Goal: Contribute content: Add original content to the website for others to see

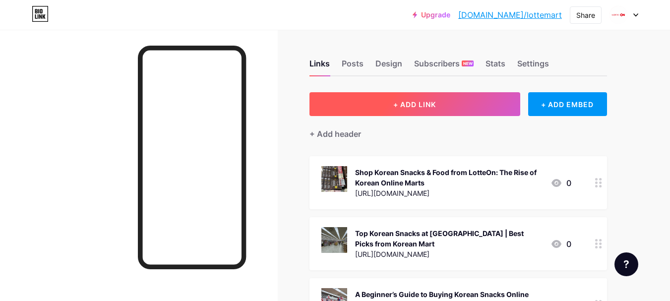
click at [442, 104] on button "+ ADD LINK" at bounding box center [414, 104] width 211 height 24
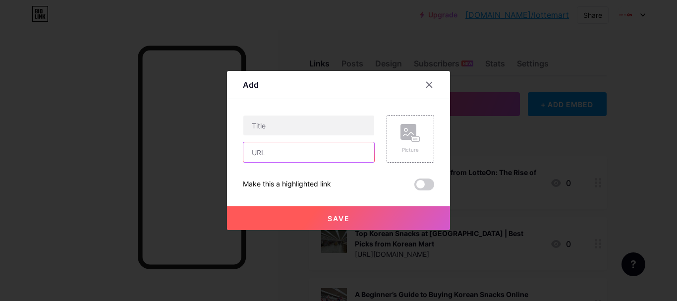
click at [268, 154] on input "text" at bounding box center [309, 152] width 131 height 20
paste input "[URL][DOMAIN_NAME]"
type input "[URL][DOMAIN_NAME]"
click at [294, 103] on div "Content YouTube Play YouTube video without leaving your page. ADD Vimeo Play Vi…" at bounding box center [338, 144] width 191 height 91
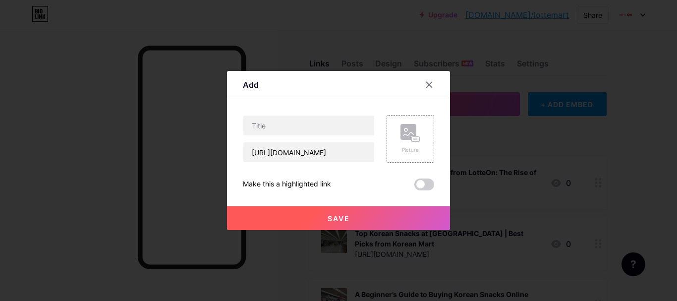
scroll to position [0, 0]
click at [287, 131] on input "text" at bounding box center [309, 126] width 131 height 20
paste input "Complete Guide to Shopping at a Korean Mart: What to Expect"
type input "Complete Guide to Shopping at a Korean Mart: What to Expect"
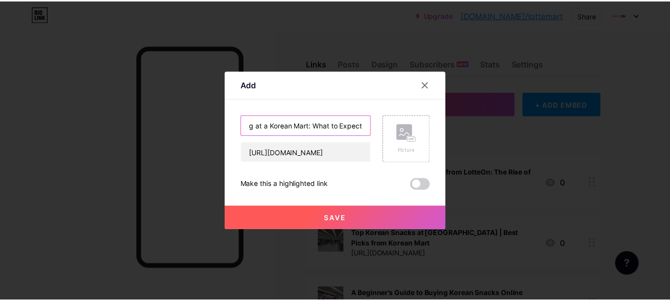
scroll to position [0, 0]
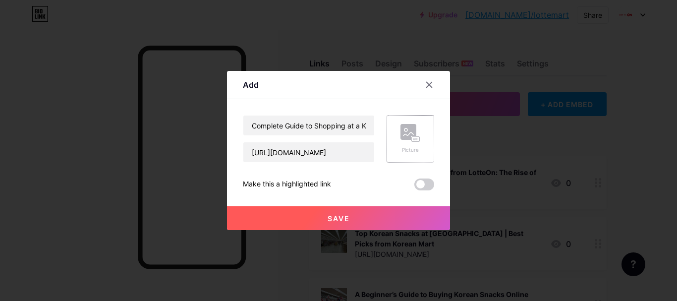
click at [401, 140] on icon at bounding box center [411, 133] width 20 height 18
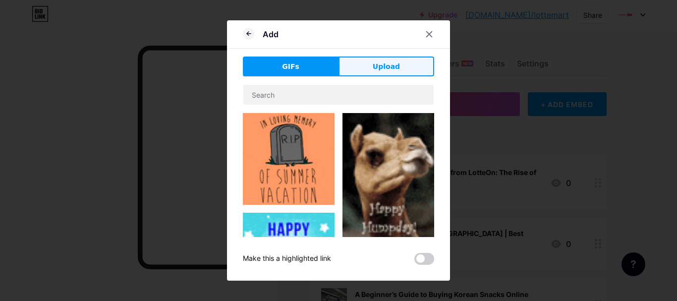
click at [390, 57] on button "Upload" at bounding box center [387, 67] width 96 height 20
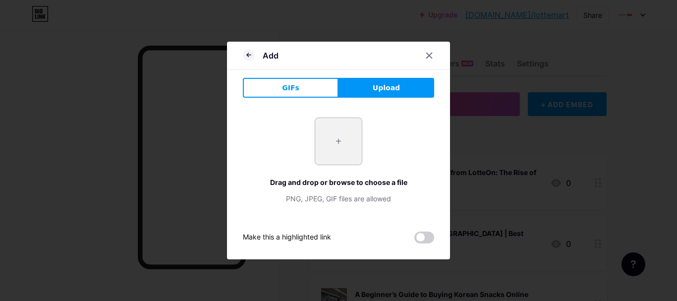
click at [341, 129] on input "file" at bounding box center [338, 141] width 47 height 47
type input "C:\fakepath\Lotte mart zetteplex.jpg"
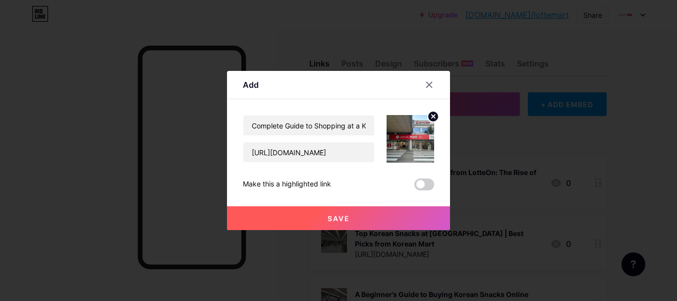
click at [371, 210] on button "Save" at bounding box center [338, 218] width 223 height 24
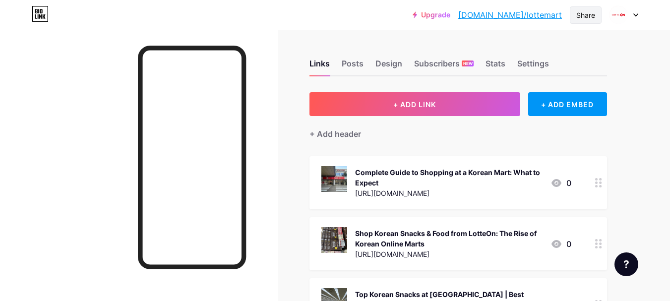
click at [582, 16] on div "Share" at bounding box center [585, 15] width 19 height 10
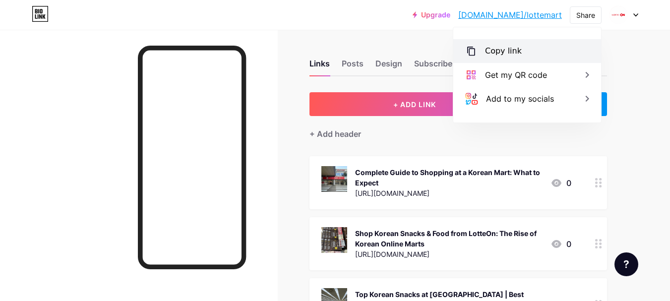
click at [513, 48] on div "Copy link" at bounding box center [503, 51] width 37 height 12
